Goal: Information Seeking & Learning: Learn about a topic

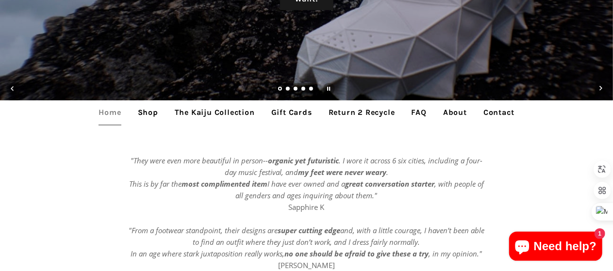
scroll to position [194, 0]
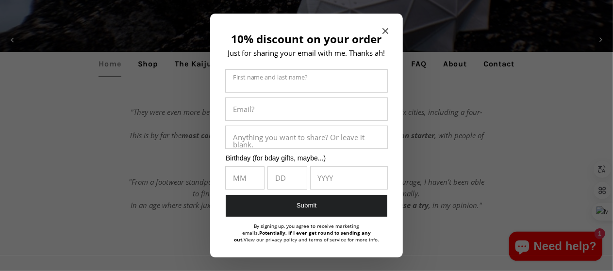
click at [383, 33] on icon "Close modal" at bounding box center [386, 31] width 6 height 6
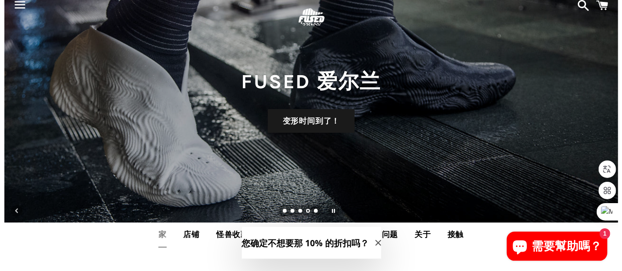
scroll to position [0, 0]
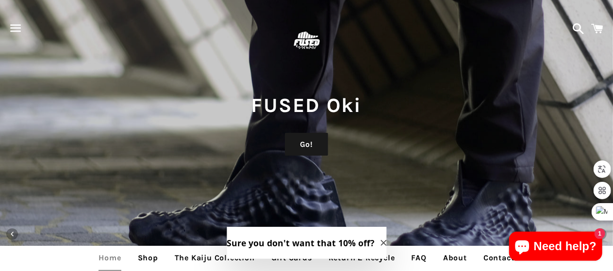
click at [18, 29] on span "button" at bounding box center [16, 28] width 22 height 29
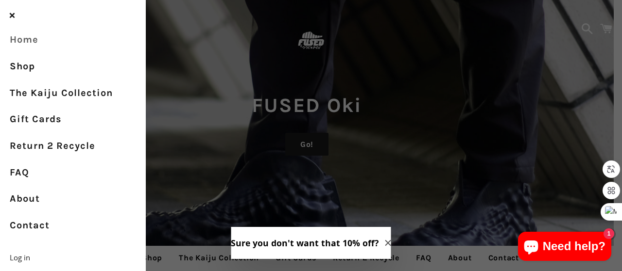
click at [30, 40] on link "Home" at bounding box center [73, 40] width 146 height 27
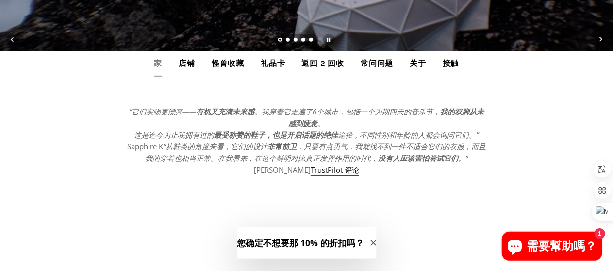
scroll to position [194, 0]
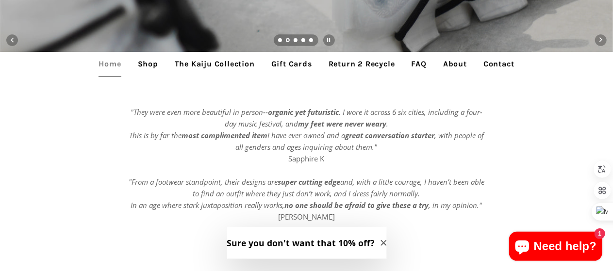
click at [456, 65] on link "About" at bounding box center [455, 64] width 38 height 24
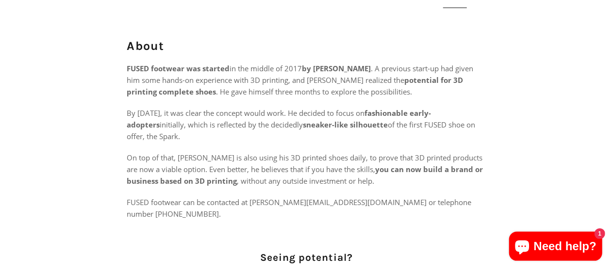
scroll to position [49, 0]
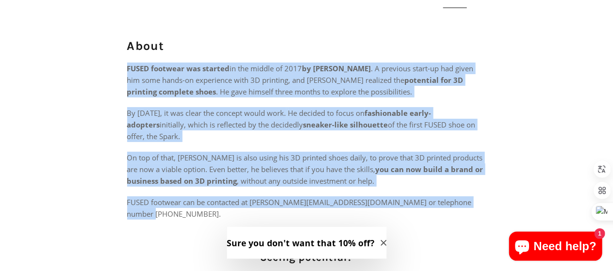
drag, startPoint x: 125, startPoint y: 70, endPoint x: 504, endPoint y: 204, distance: 401.9
copy div "FUSED footwear was started in the middle of 2017 by [PERSON_NAME] . A previous …"
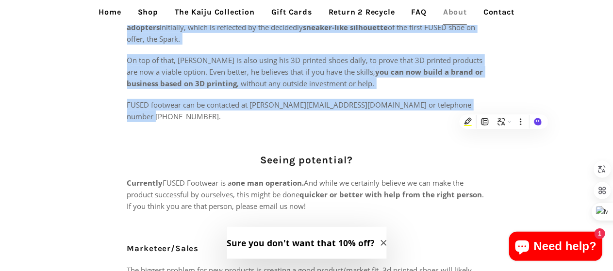
scroll to position [146, 0]
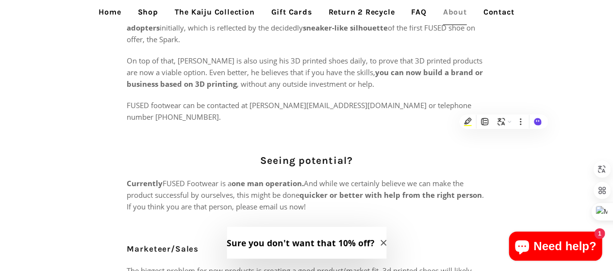
click at [309, 190] on strong "quicker or better with help from the right person" at bounding box center [391, 195] width 183 height 10
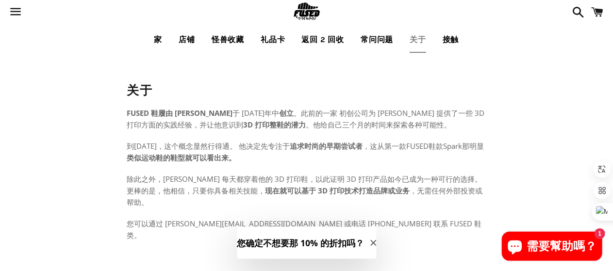
scroll to position [0, 0]
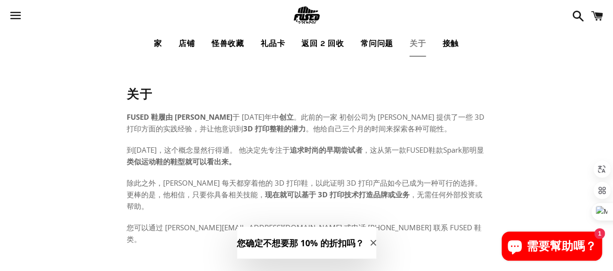
click at [156, 42] on font "家" at bounding box center [158, 43] width 8 height 9
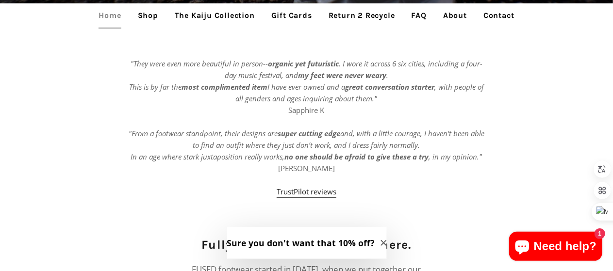
drag, startPoint x: 245, startPoint y: 92, endPoint x: 219, endPoint y: 88, distance: 26.1
click at [245, 92] on p ""They were even more beautiful in person-- organic yet futuristic . I wore it a…" at bounding box center [306, 128] width 359 height 140
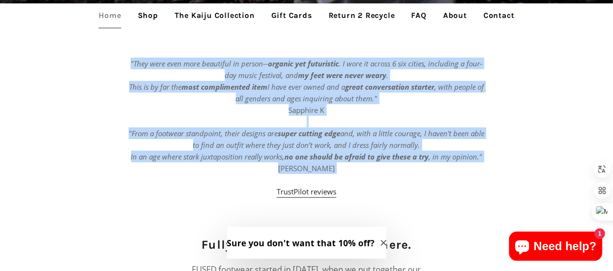
drag, startPoint x: 132, startPoint y: 63, endPoint x: 355, endPoint y: 176, distance: 251.0
click at [355, 176] on p ""They were even more beautiful in person-- organic yet futuristic . I wore it a…" at bounding box center [306, 128] width 359 height 140
copy p ""They were even more beautiful in person-- organic yet futuristic . I wore it a…"
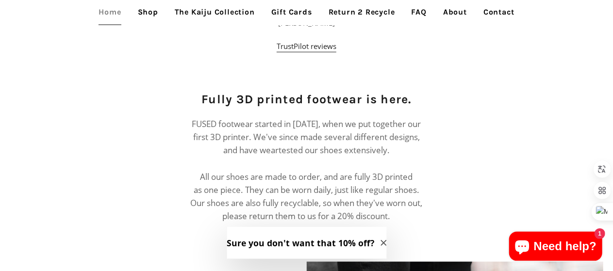
click at [249, 132] on p "FUSED footwear started in May 2017, when we put together our first 3D printer. …" at bounding box center [306, 171] width 235 height 106
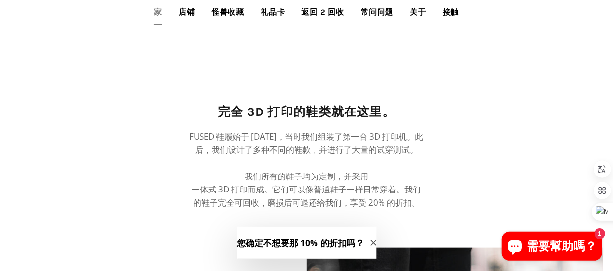
scroll to position [388, 0]
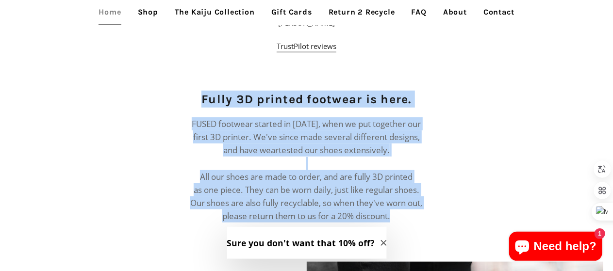
drag, startPoint x: 201, startPoint y: 98, endPoint x: 458, endPoint y: 221, distance: 285.4
click at [458, 221] on div "Fully 3D printed footwear is here. FUSED footwear started in May 2017, when we …" at bounding box center [300, 162] width 374 height 142
copy div "Fully 3D printed footwear is here. FUSED footwear started in May 2017, when we …"
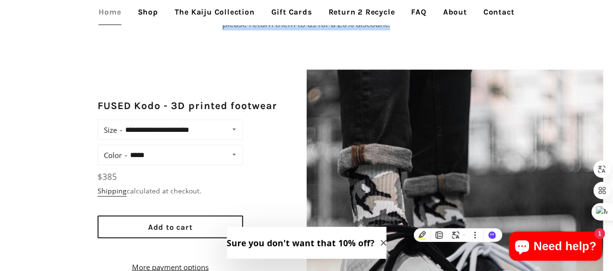
scroll to position [631, 0]
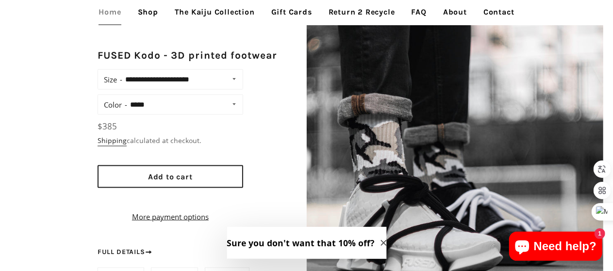
click at [22, 116] on div "**********" at bounding box center [158, 177] width 297 height 256
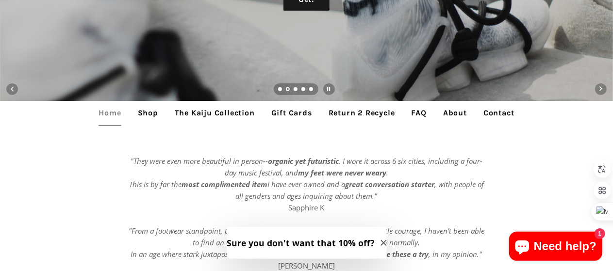
scroll to position [243, 0]
